Goal: Transaction & Acquisition: Purchase product/service

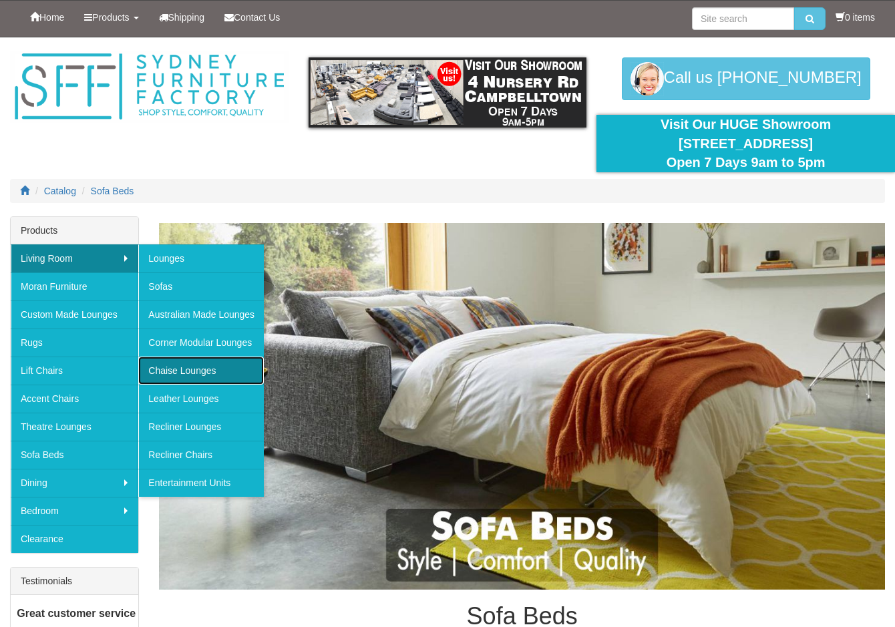
click at [194, 373] on link "Chaise Lounges" at bounding box center [201, 371] width 126 height 28
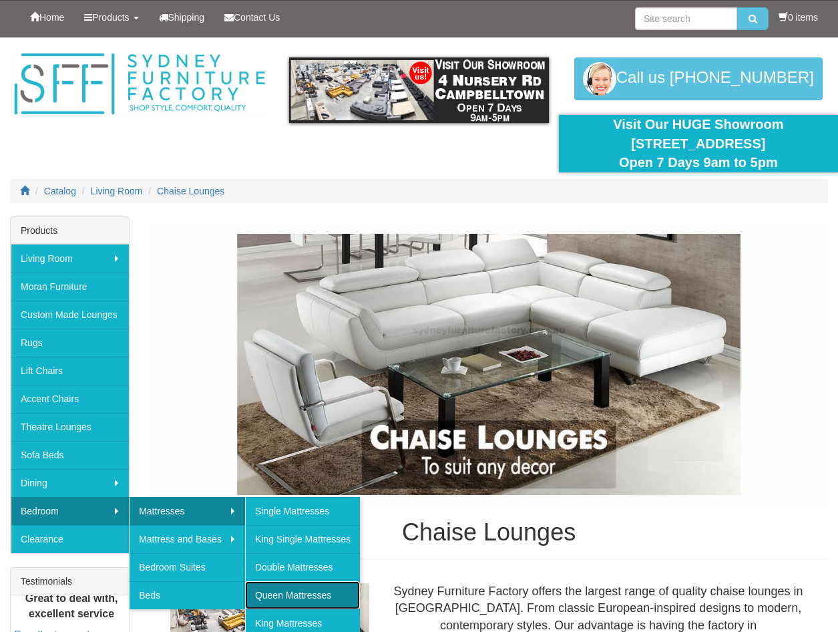
click at [285, 586] on link "Queen Mattresses" at bounding box center [302, 595] width 115 height 28
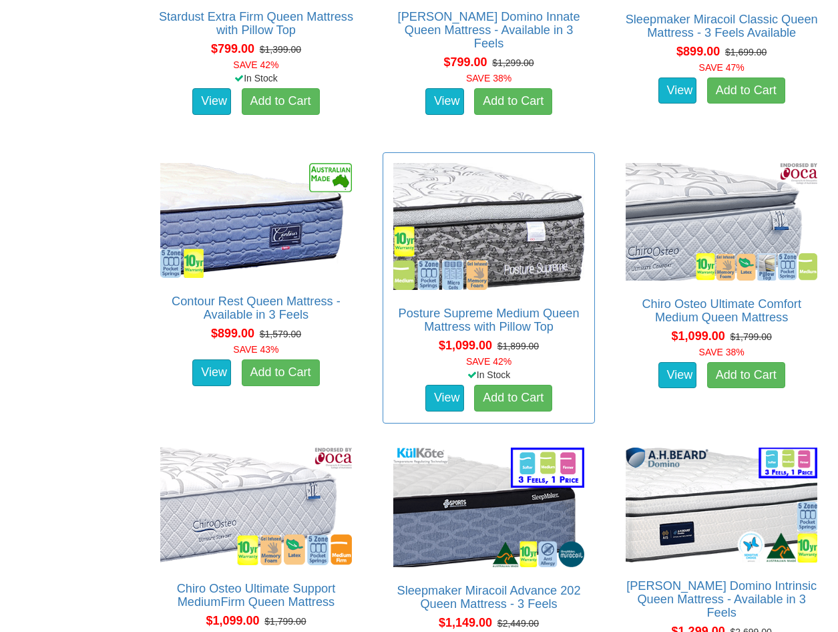
scroll to position [2062, 0]
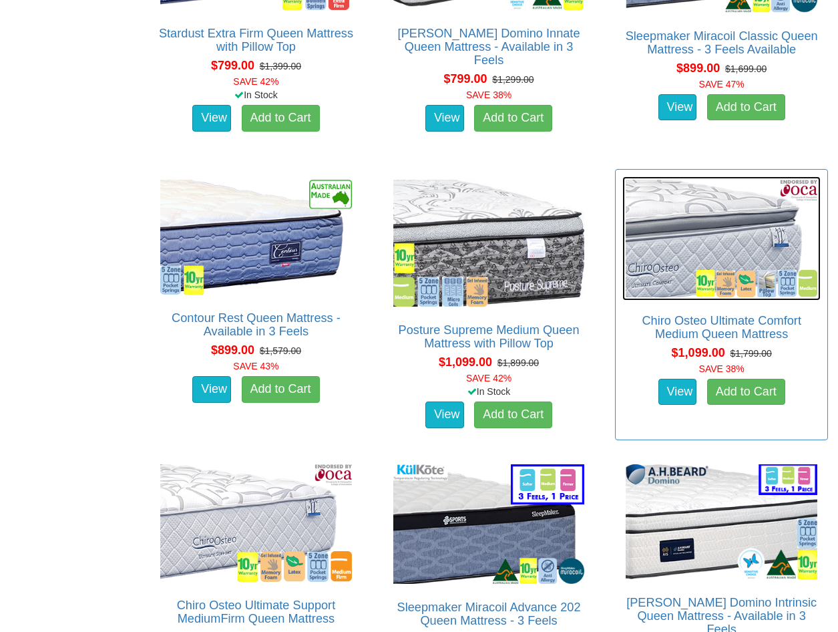
click at [720, 224] on img at bounding box center [722, 238] width 198 height 124
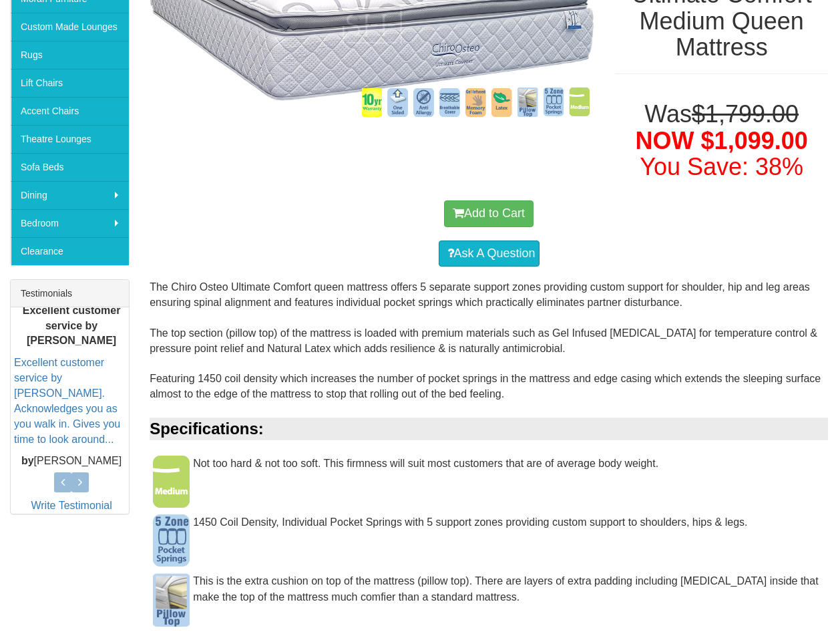
scroll to position [134, 0]
